Goal: Task Accomplishment & Management: Use online tool/utility

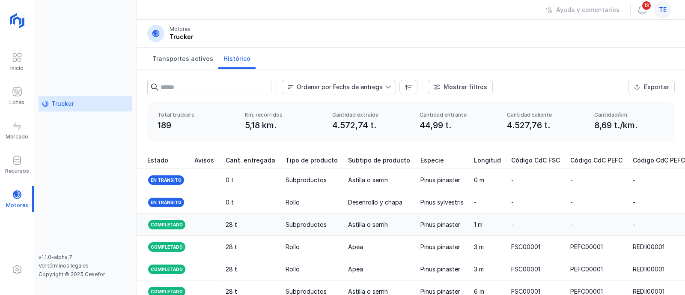
scroll to position [0, 935]
click at [15, 94] on span at bounding box center [17, 91] width 10 height 10
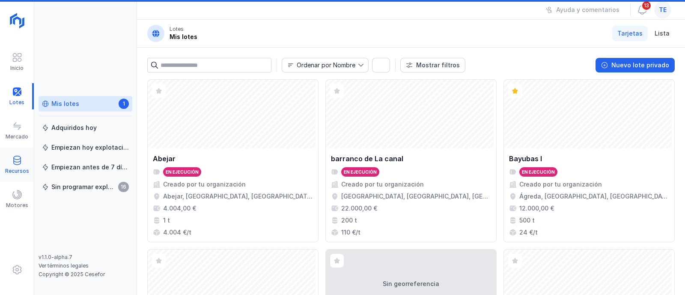
click at [19, 163] on span at bounding box center [17, 160] width 10 height 10
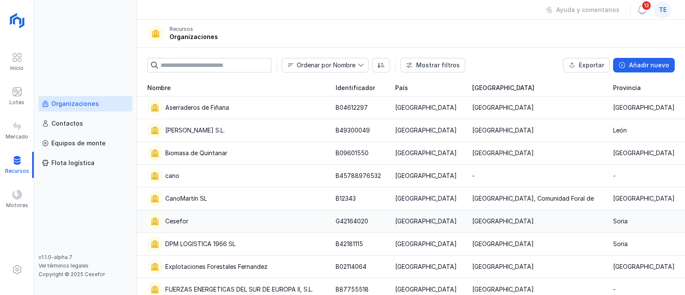
click at [200, 221] on div "Cesefor" at bounding box center [236, 220] width 178 height 15
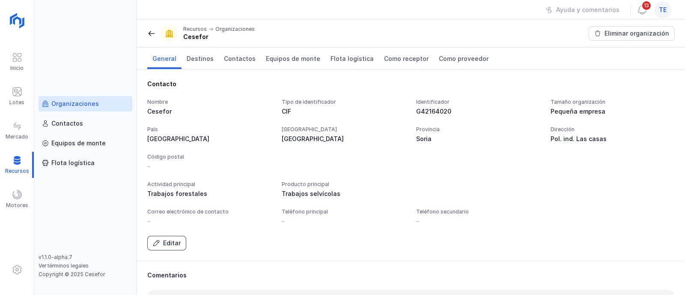
click at [167, 240] on div "Editar" at bounding box center [172, 242] width 18 height 9
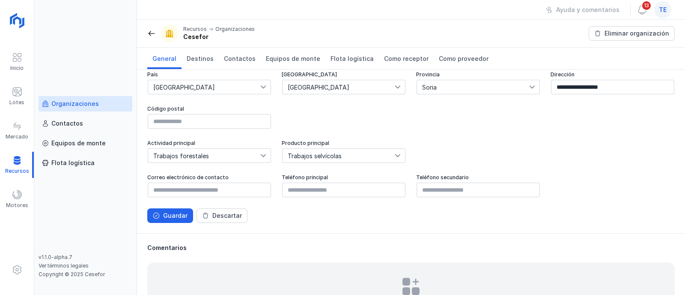
scroll to position [159, 0]
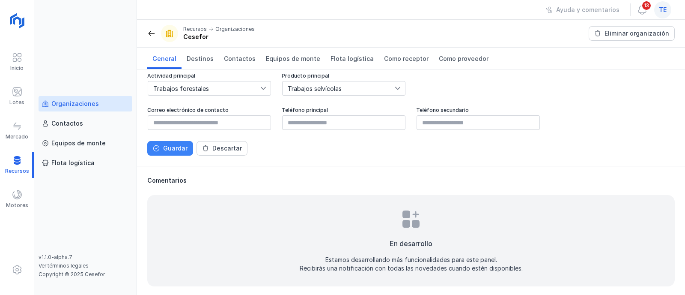
click at [174, 150] on div "Guardar" at bounding box center [175, 148] width 24 height 9
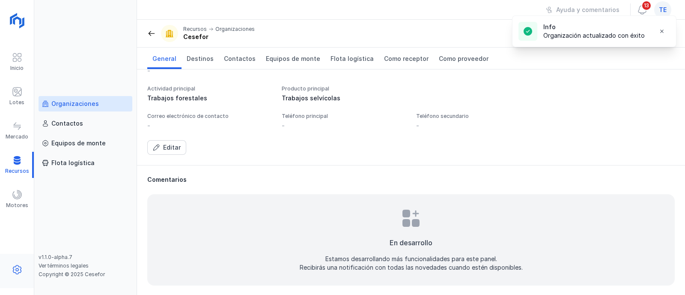
click at [15, 271] on span at bounding box center [17, 269] width 10 height 10
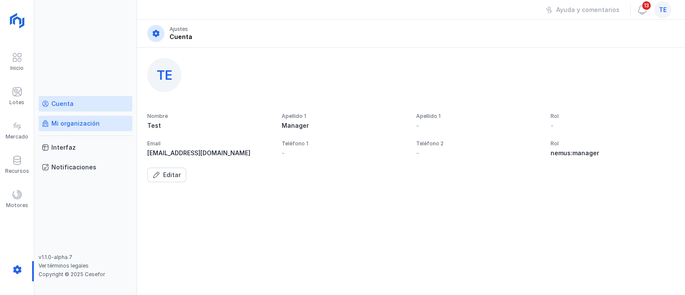
click at [78, 123] on div "Mi organización" at bounding box center [75, 123] width 48 height 9
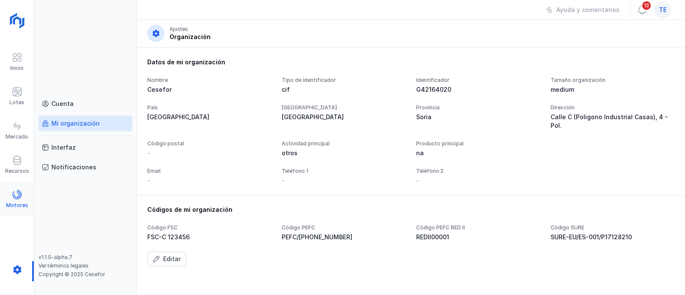
click at [18, 197] on span at bounding box center [17, 194] width 10 height 10
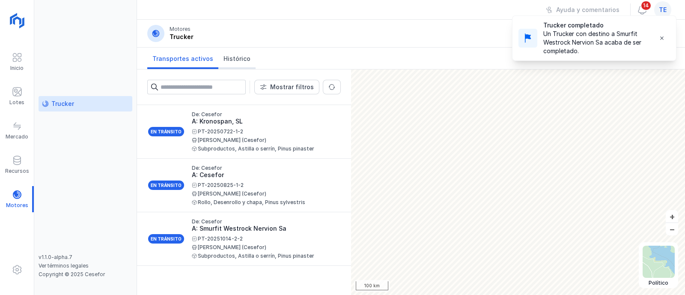
click at [236, 60] on span "Histórico" at bounding box center [236, 58] width 27 height 9
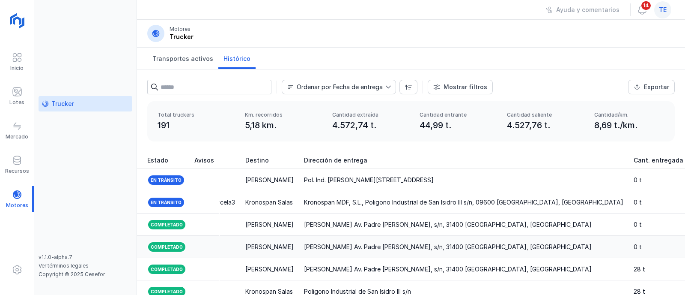
scroll to position [0, 488]
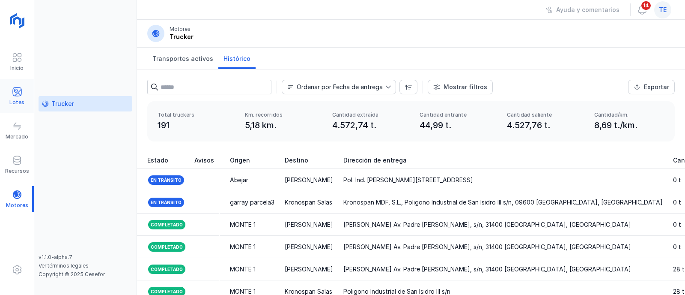
click at [19, 92] on span at bounding box center [17, 91] width 10 height 10
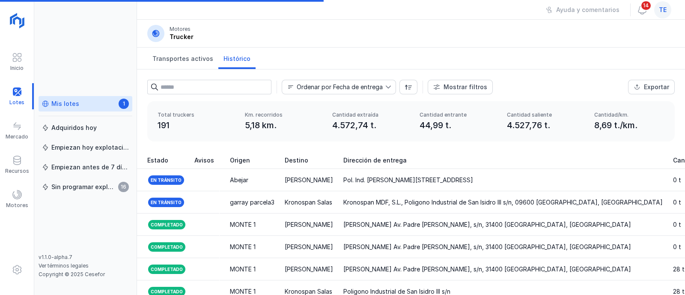
click at [85, 108] on link "Mis lotes 1" at bounding box center [86, 103] width 94 height 15
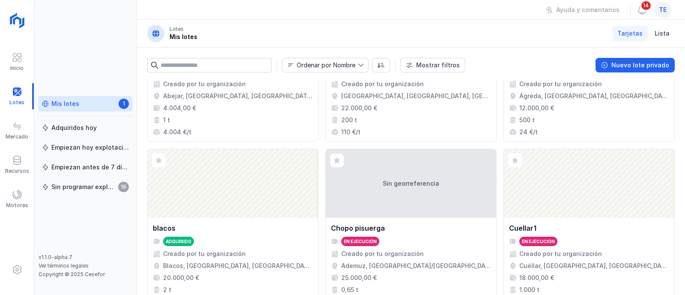
scroll to position [1002, 0]
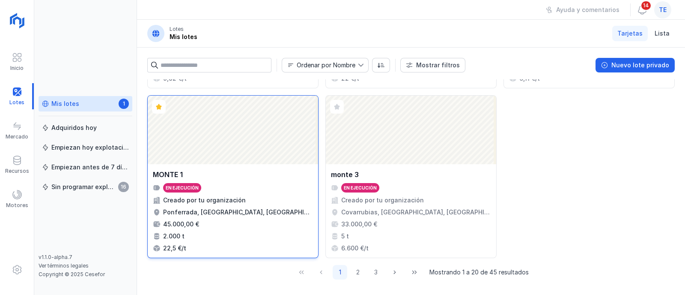
click at [245, 158] on div "Abrir lote" at bounding box center [233, 129] width 170 height 68
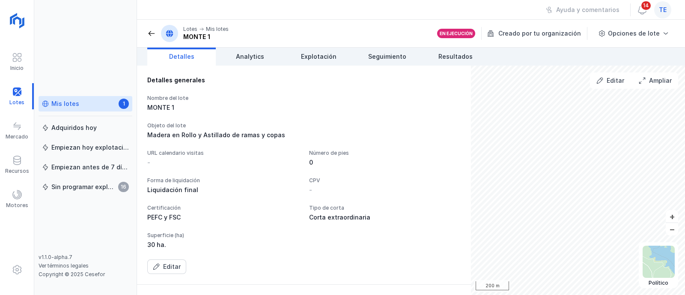
click at [264, 157] on div "URL calendario visitas -" at bounding box center [223, 157] width 152 height 17
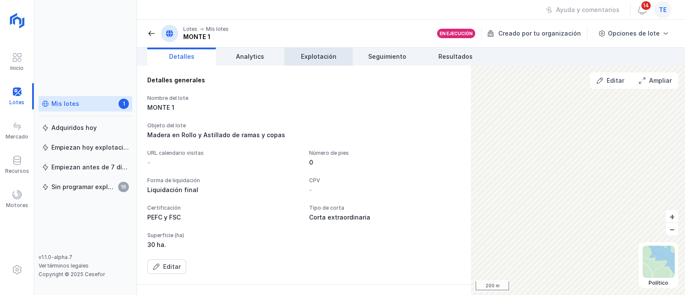
click at [320, 60] on span "Explotación" at bounding box center [319, 56] width 36 height 9
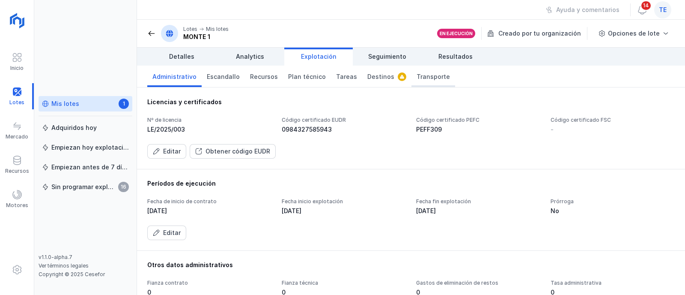
click at [419, 77] on span "Transporte" at bounding box center [433, 76] width 33 height 9
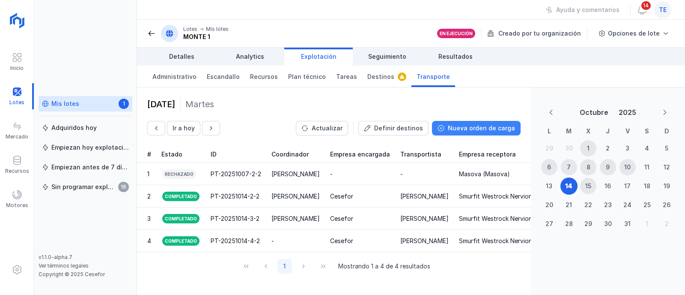
click at [458, 134] on button "Nueva orden de carga" at bounding box center [476, 128] width 89 height 15
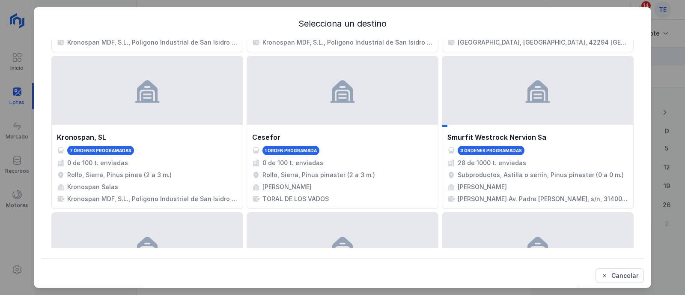
scroll to position [856, 0]
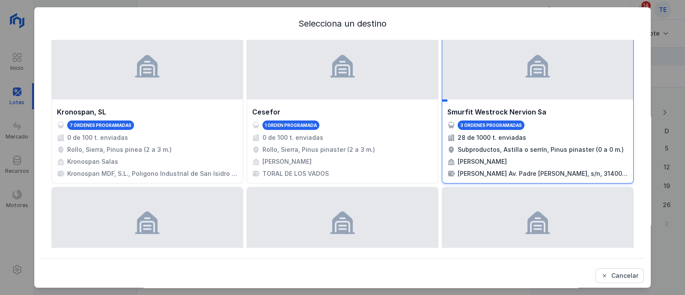
click at [468, 141] on div "Smurfit Westrock Nervion Sa 3 órdenes programadas 28 de 1000 t. enviadas Subpro…" at bounding box center [537, 142] width 181 height 71
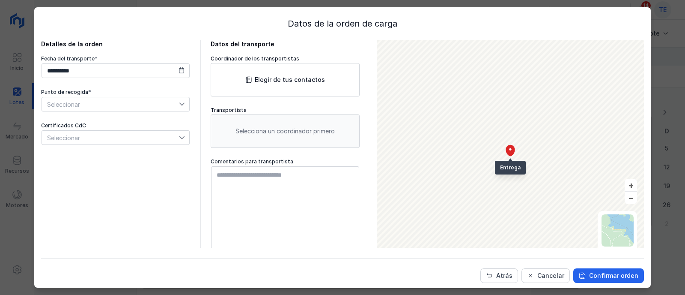
click at [81, 108] on span "Seleccionar" at bounding box center [110, 104] width 137 height 14
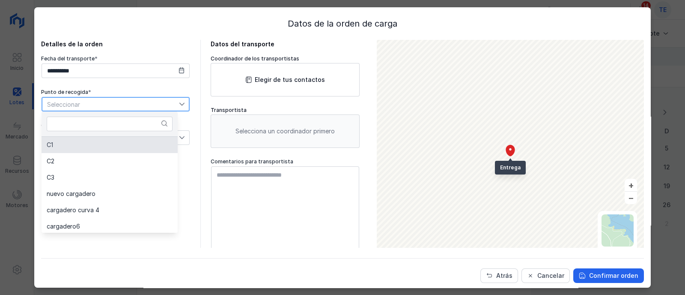
click at [75, 149] on li "C1" at bounding box center [110, 145] width 136 height 16
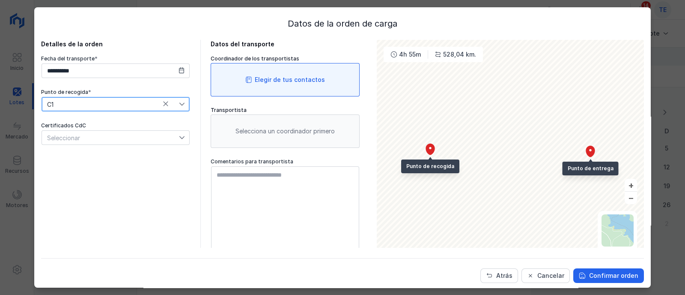
click at [221, 77] on div "Elegir de tus contactos" at bounding box center [285, 79] width 149 height 33
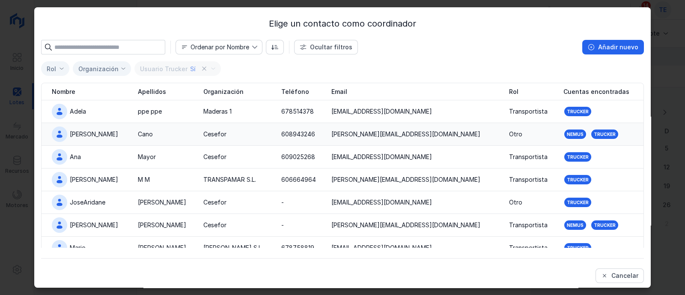
scroll to position [39, 0]
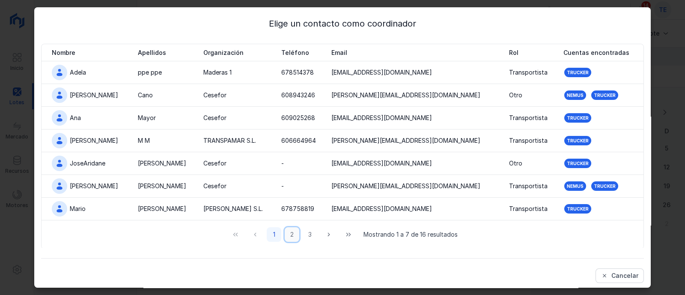
click at [286, 235] on button "2" at bounding box center [292, 234] width 15 height 15
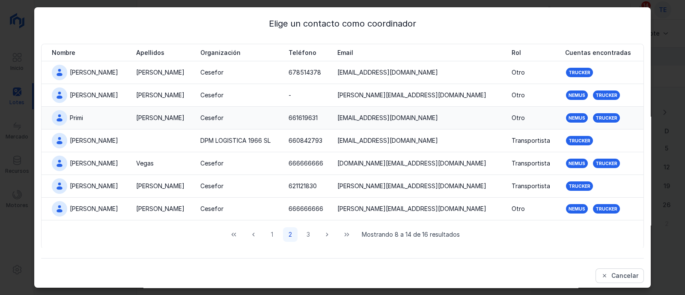
click at [131, 107] on td "[PERSON_NAME]" at bounding box center [163, 118] width 64 height 23
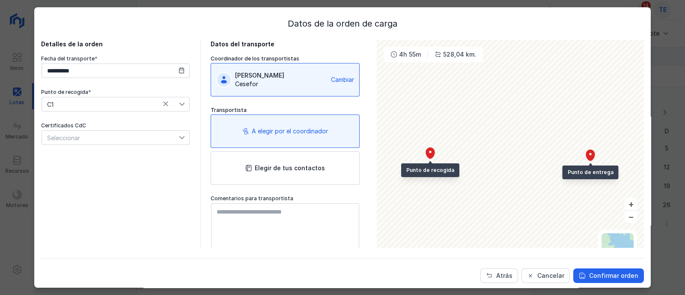
click at [128, 121] on div "**********" at bounding box center [115, 100] width 149 height 90
click at [602, 275] on div "Confirmar orden" at bounding box center [613, 275] width 49 height 9
